Goal: Information Seeking & Learning: Stay updated

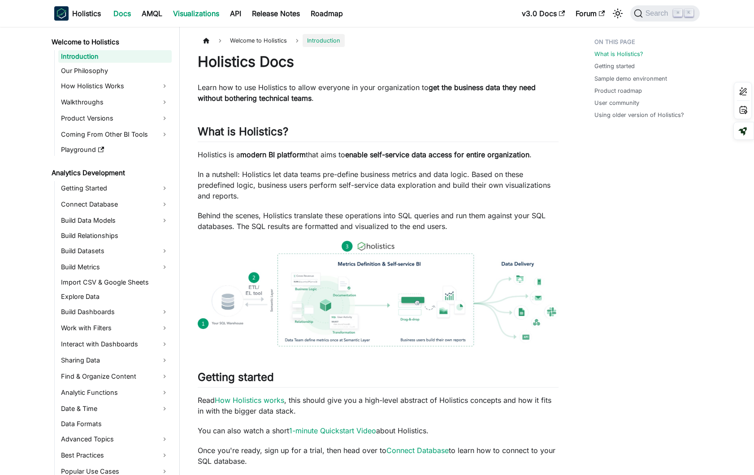
click at [209, 16] on link "Visualizations" at bounding box center [196, 13] width 57 height 14
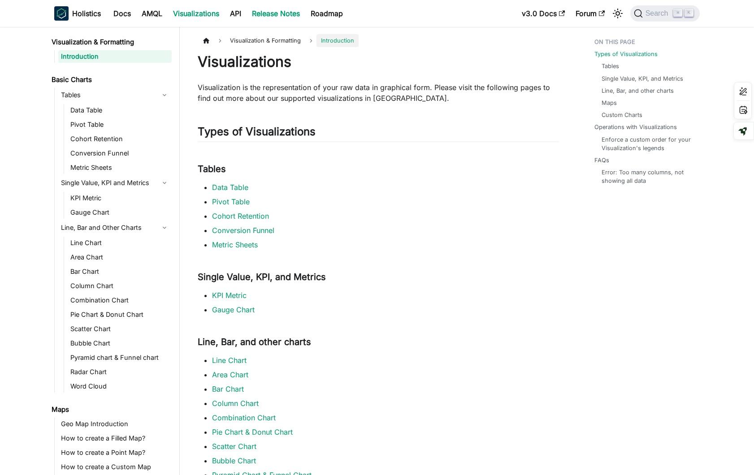
click at [276, 15] on link "Release Notes" at bounding box center [276, 13] width 59 height 14
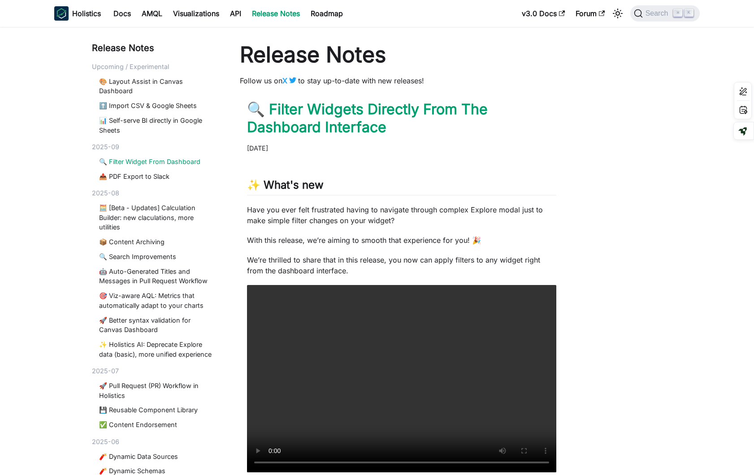
click at [187, 164] on link "🔍 Filter Widget From Dashboard" at bounding box center [157, 162] width 116 height 10
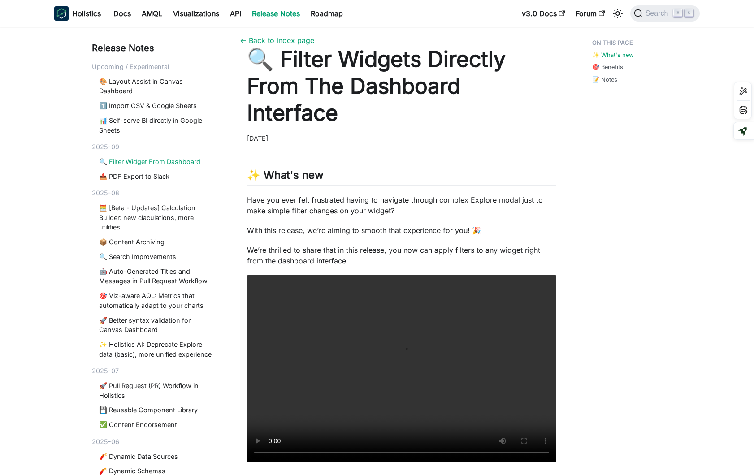
scroll to position [8, 0]
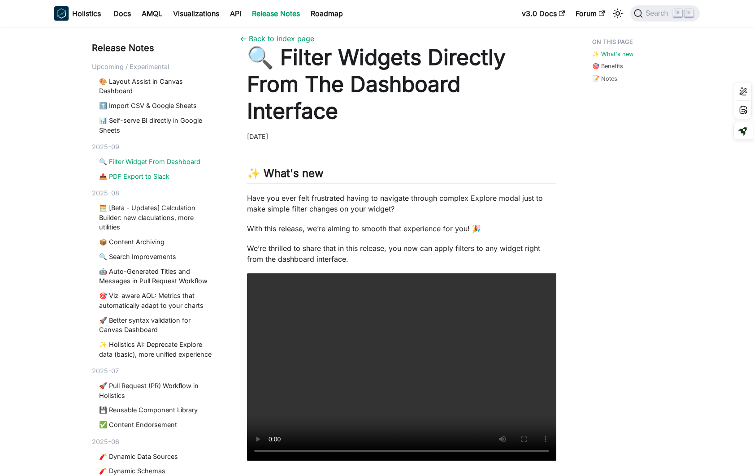
click at [159, 173] on link "📤 PDF Export to Slack" at bounding box center [157, 177] width 116 height 10
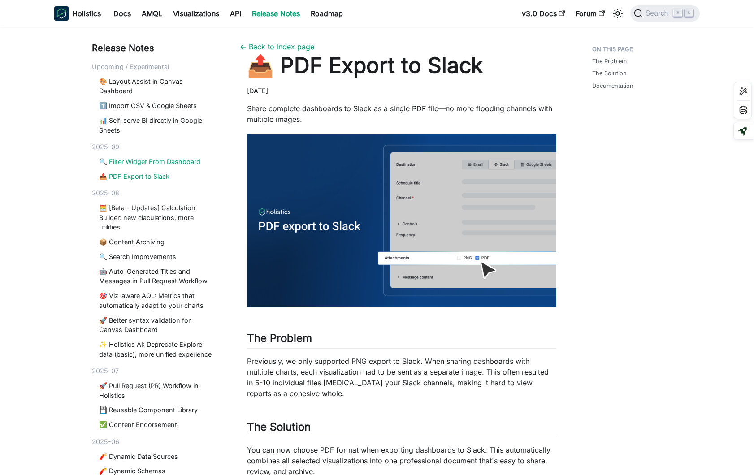
click at [164, 164] on link "🔍 Filter Widget From Dashboard" at bounding box center [157, 162] width 116 height 10
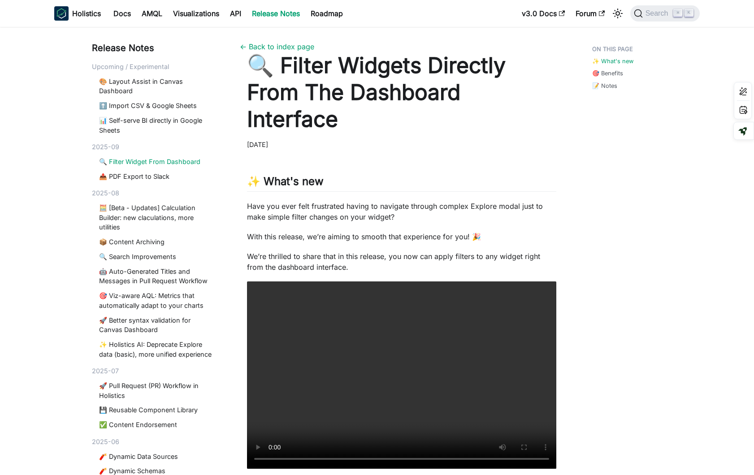
click at [285, 12] on link "Release Notes" at bounding box center [276, 13] width 59 height 14
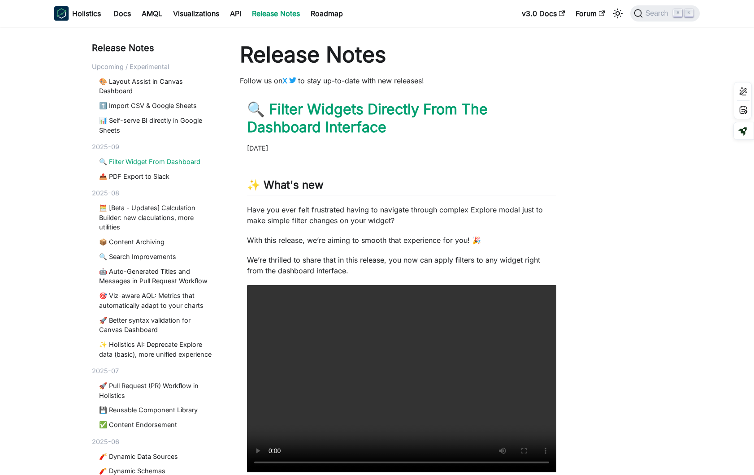
click at [165, 161] on link "🔍 Filter Widget From Dashboard" at bounding box center [157, 162] width 116 height 10
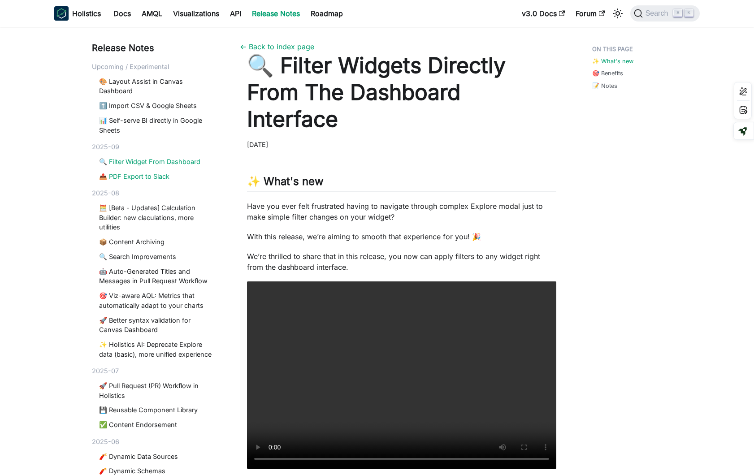
click at [157, 178] on link "📤 PDF Export to Slack" at bounding box center [157, 177] width 116 height 10
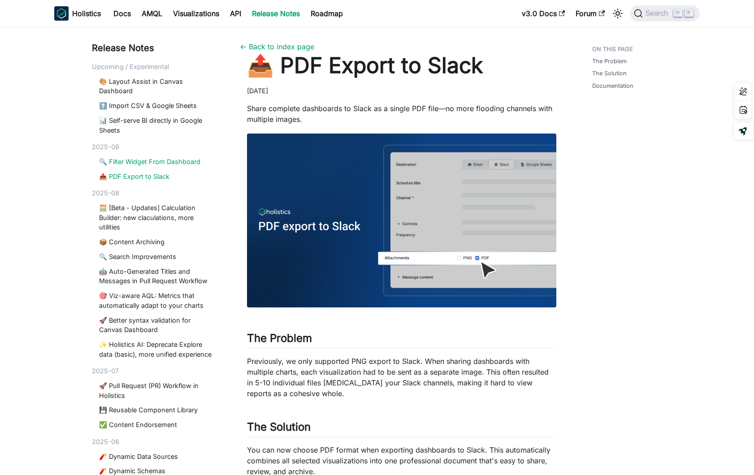
click at [163, 160] on link "🔍 Filter Widget From Dashboard" at bounding box center [157, 162] width 116 height 10
